Goal: Transaction & Acquisition: Obtain resource

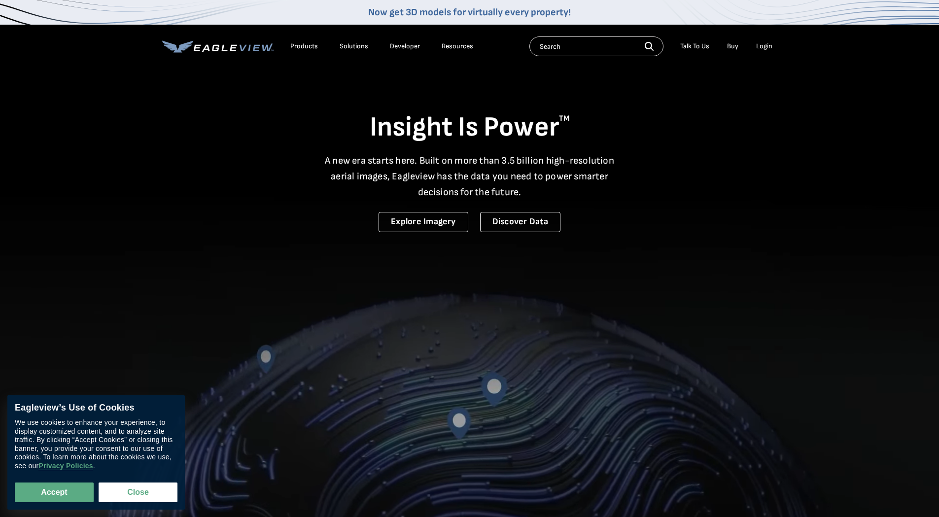
click at [767, 45] on div "Login" at bounding box center [764, 46] width 16 height 9
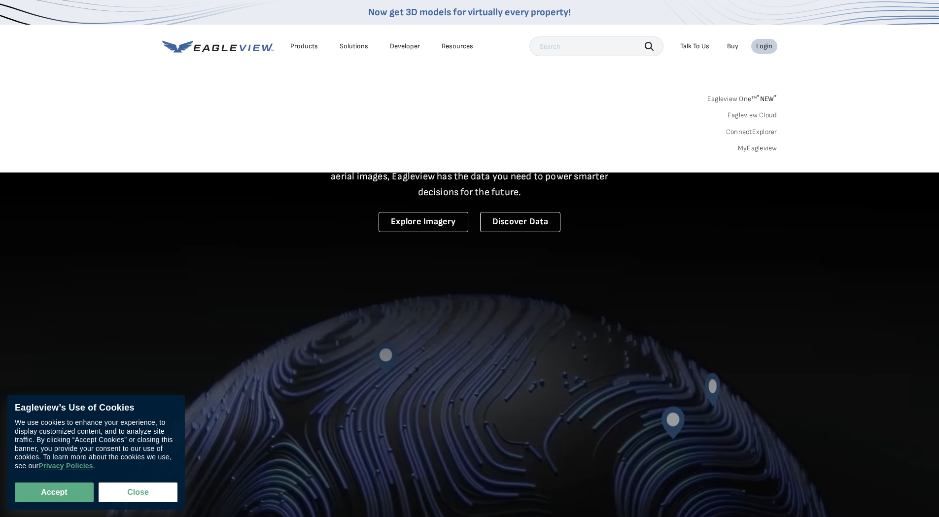
click at [748, 147] on link "MyEagleview" at bounding box center [757, 148] width 39 height 9
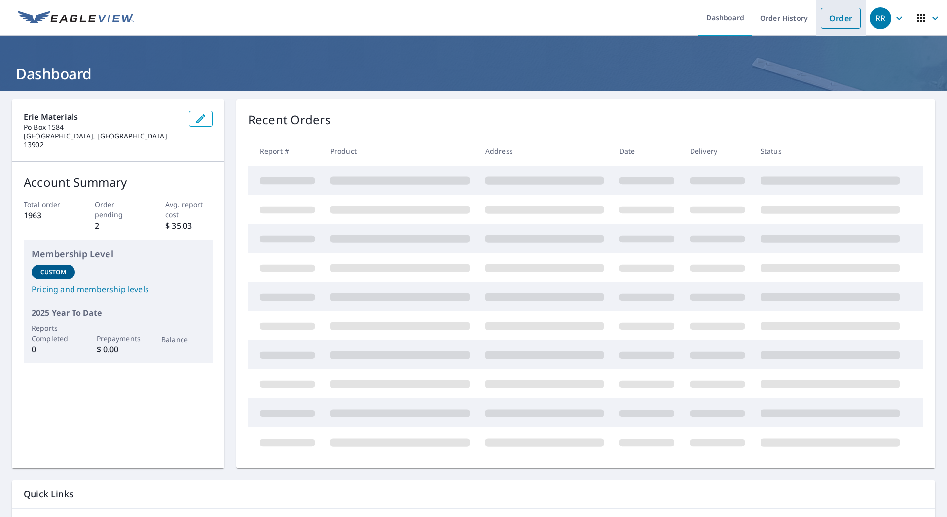
click at [841, 21] on link "Order" at bounding box center [841, 18] width 40 height 21
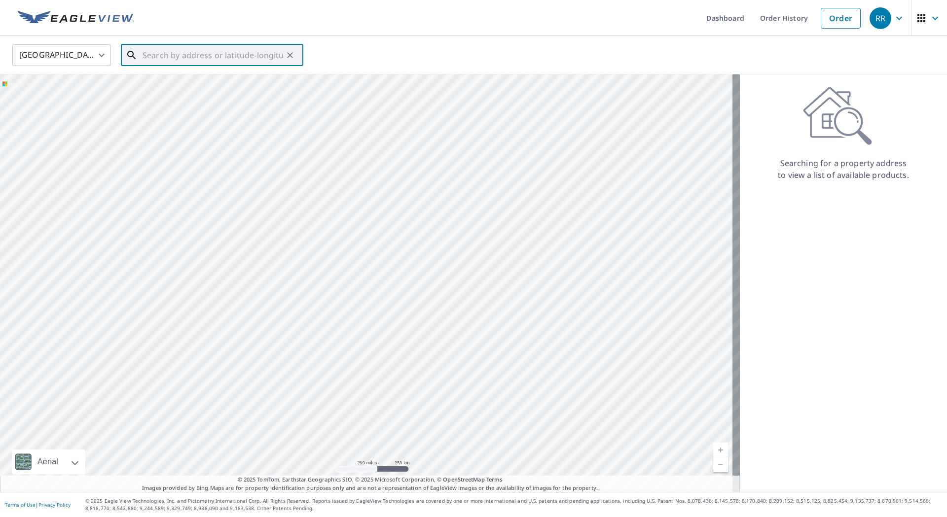
paste input "28044 PA 267"
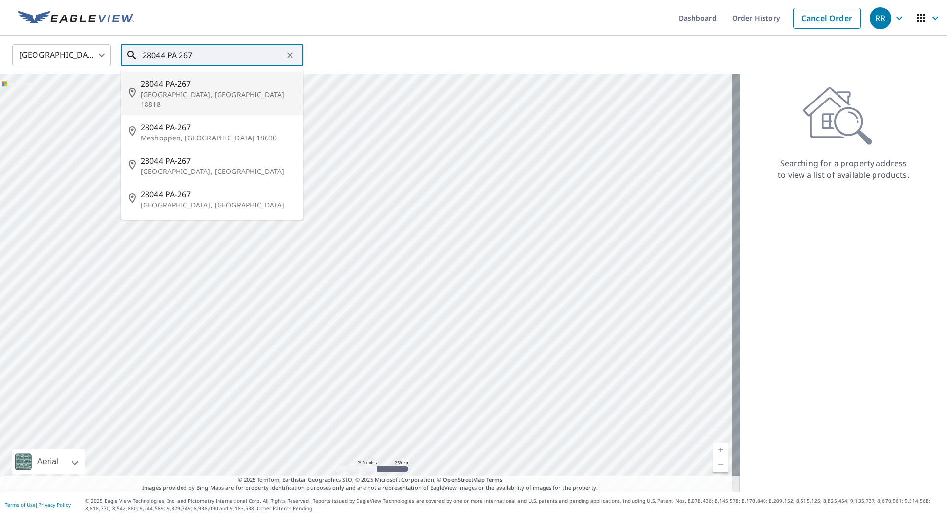
click at [170, 90] on p "[GEOGRAPHIC_DATA], [GEOGRAPHIC_DATA] 18818" at bounding box center [218, 100] width 155 height 20
type input "28044 PA-267 [GEOGRAPHIC_DATA], [GEOGRAPHIC_DATA] 18818"
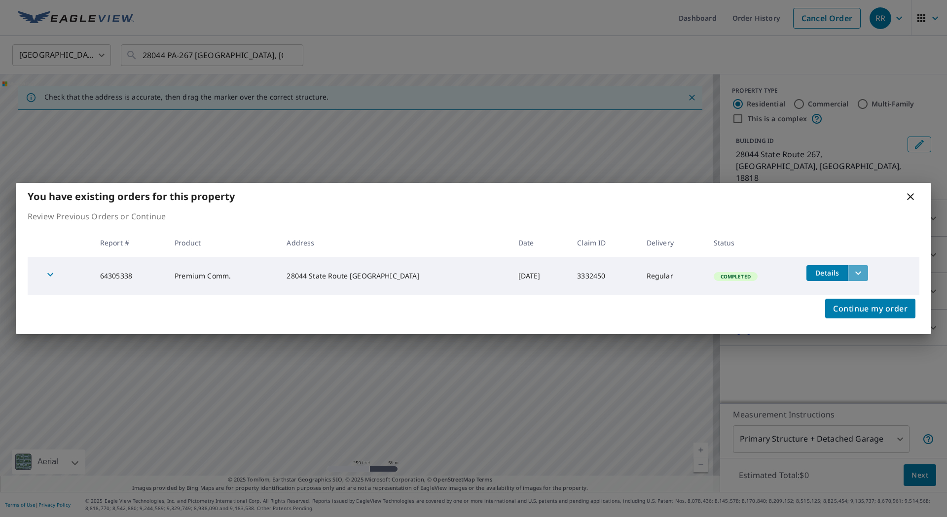
click at [852, 273] on icon "filesDropdownBtn-64305338" at bounding box center [858, 273] width 12 height 12
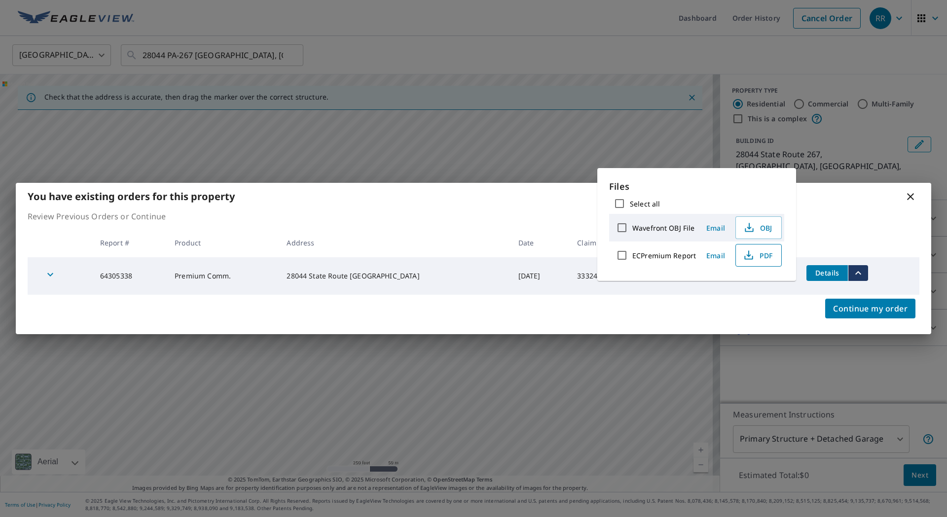
click at [752, 256] on icon "button" at bounding box center [748, 258] width 8 height 4
click at [912, 198] on icon at bounding box center [910, 196] width 7 height 7
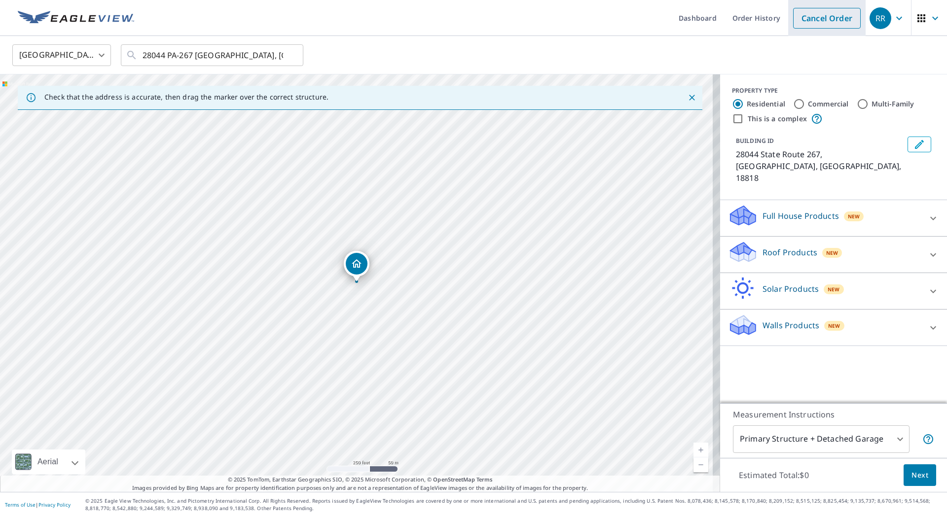
click at [821, 22] on link "Cancel Order" at bounding box center [827, 18] width 68 height 21
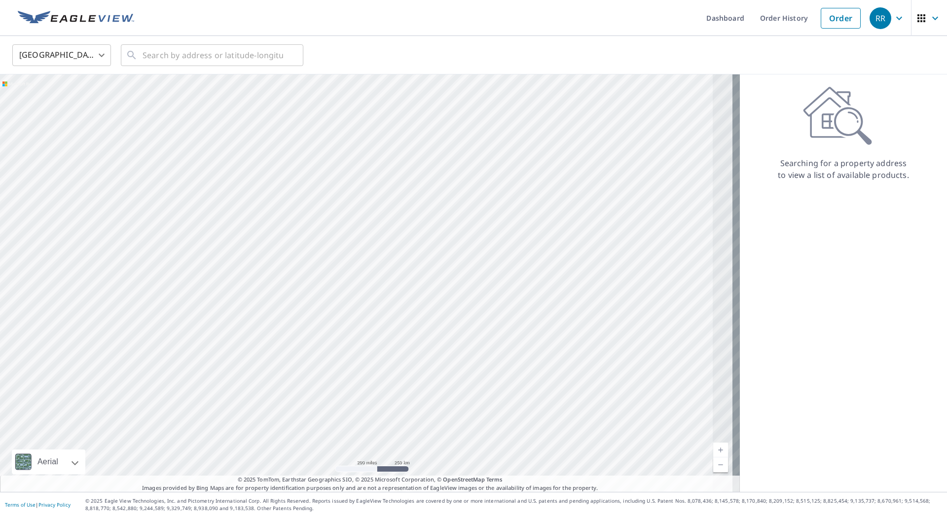
click at [893, 20] on icon "button" at bounding box center [899, 18] width 12 height 12
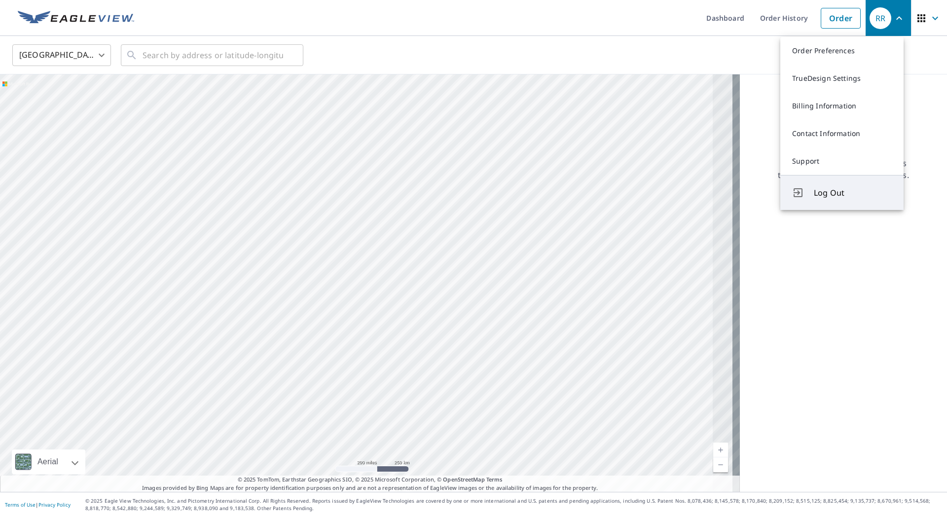
click at [831, 189] on span "Log Out" at bounding box center [853, 193] width 78 height 12
